Goal: Task Accomplishment & Management: Manage account settings

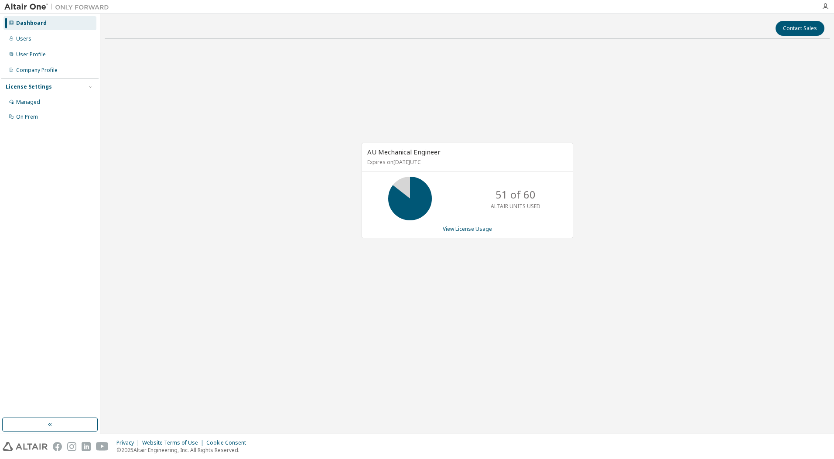
click at [464, 233] on div "AU Mechanical Engineer Expires on [DATE] UTC 51 of 60 ALTAIR UNITS USED View Li…" at bounding box center [466, 190] width 211 height 95
click at [465, 232] on link "View License Usage" at bounding box center [467, 228] width 49 height 7
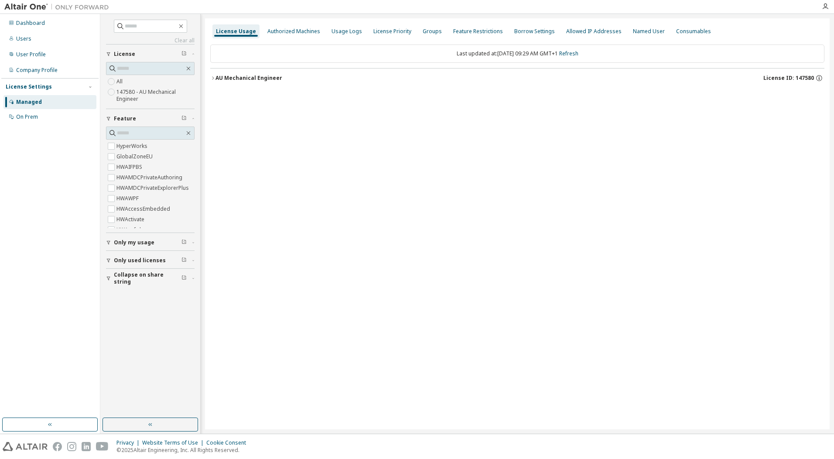
click at [235, 74] on button "AU Mechanical Engineer License ID: 147580" at bounding box center [517, 77] width 614 height 19
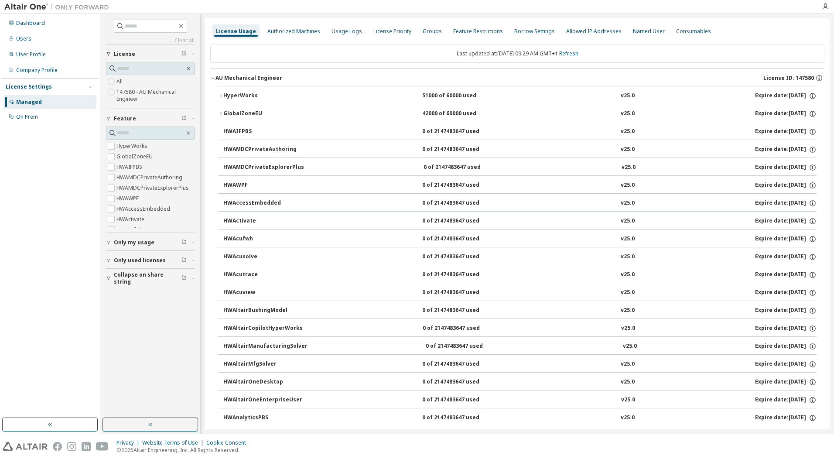
click at [226, 97] on div "HyperWorks" at bounding box center [262, 96] width 78 height 8
